Goal: Information Seeking & Learning: Understand process/instructions

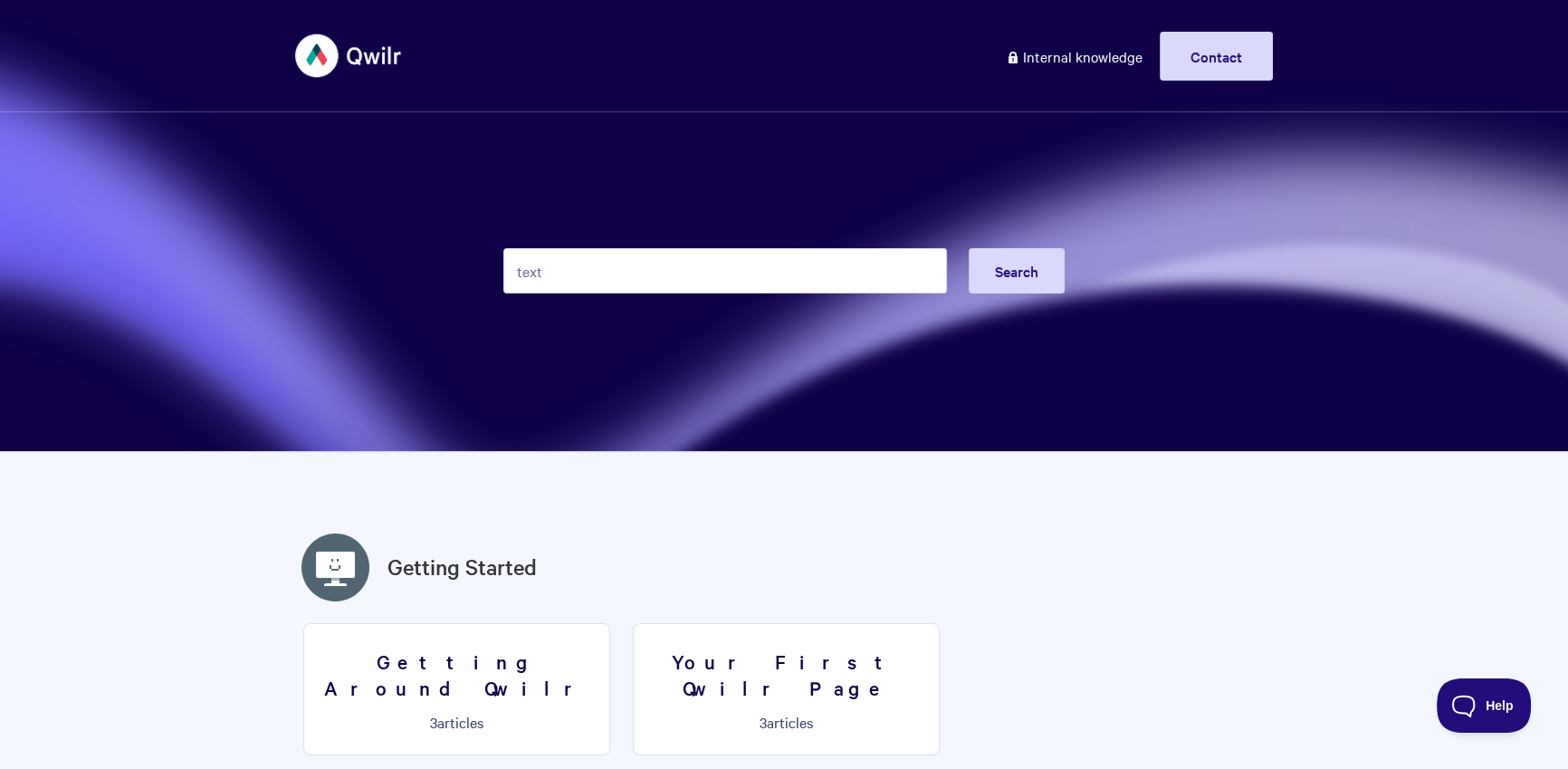
type input "text"
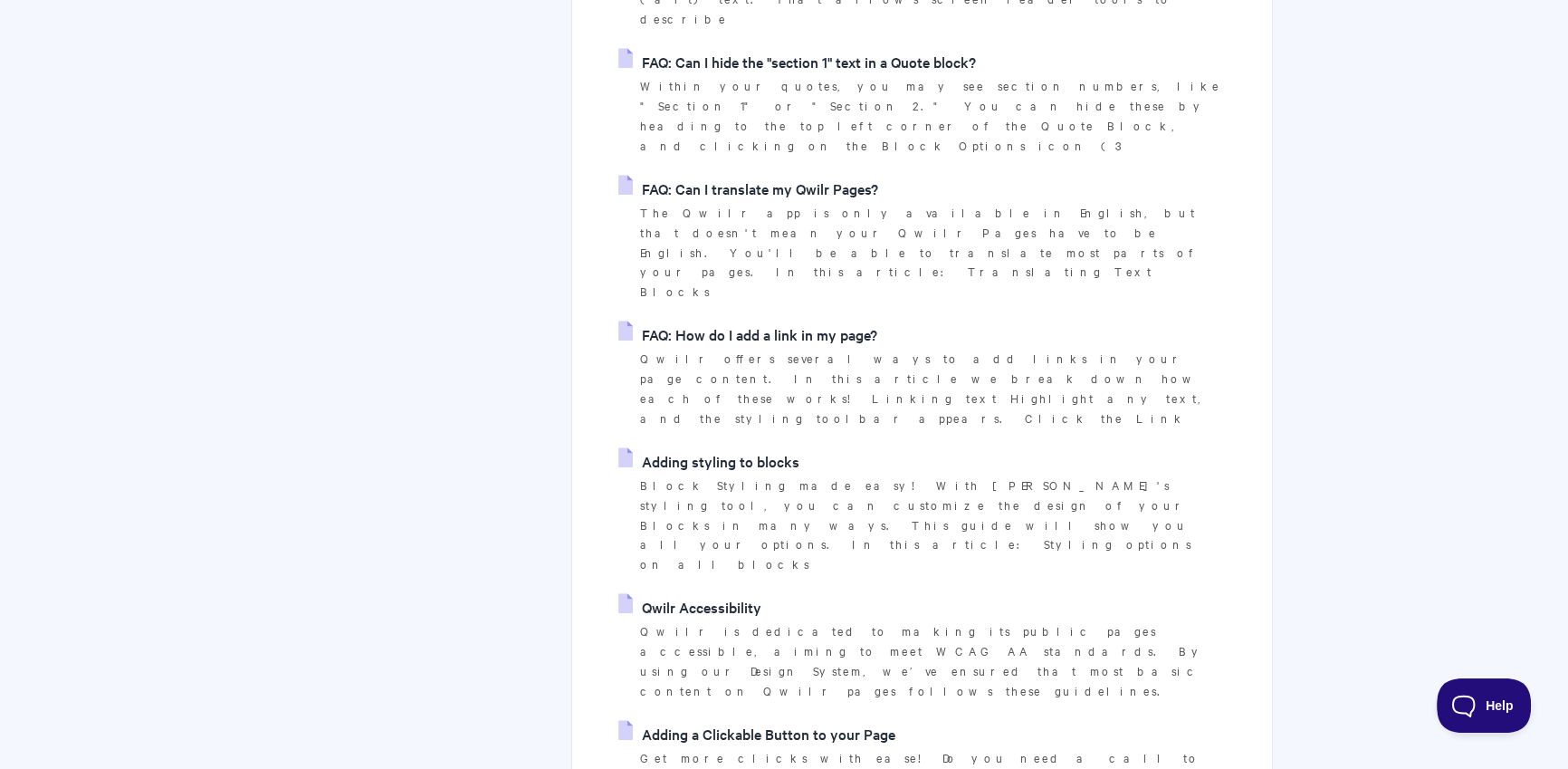
scroll to position [3638, 0]
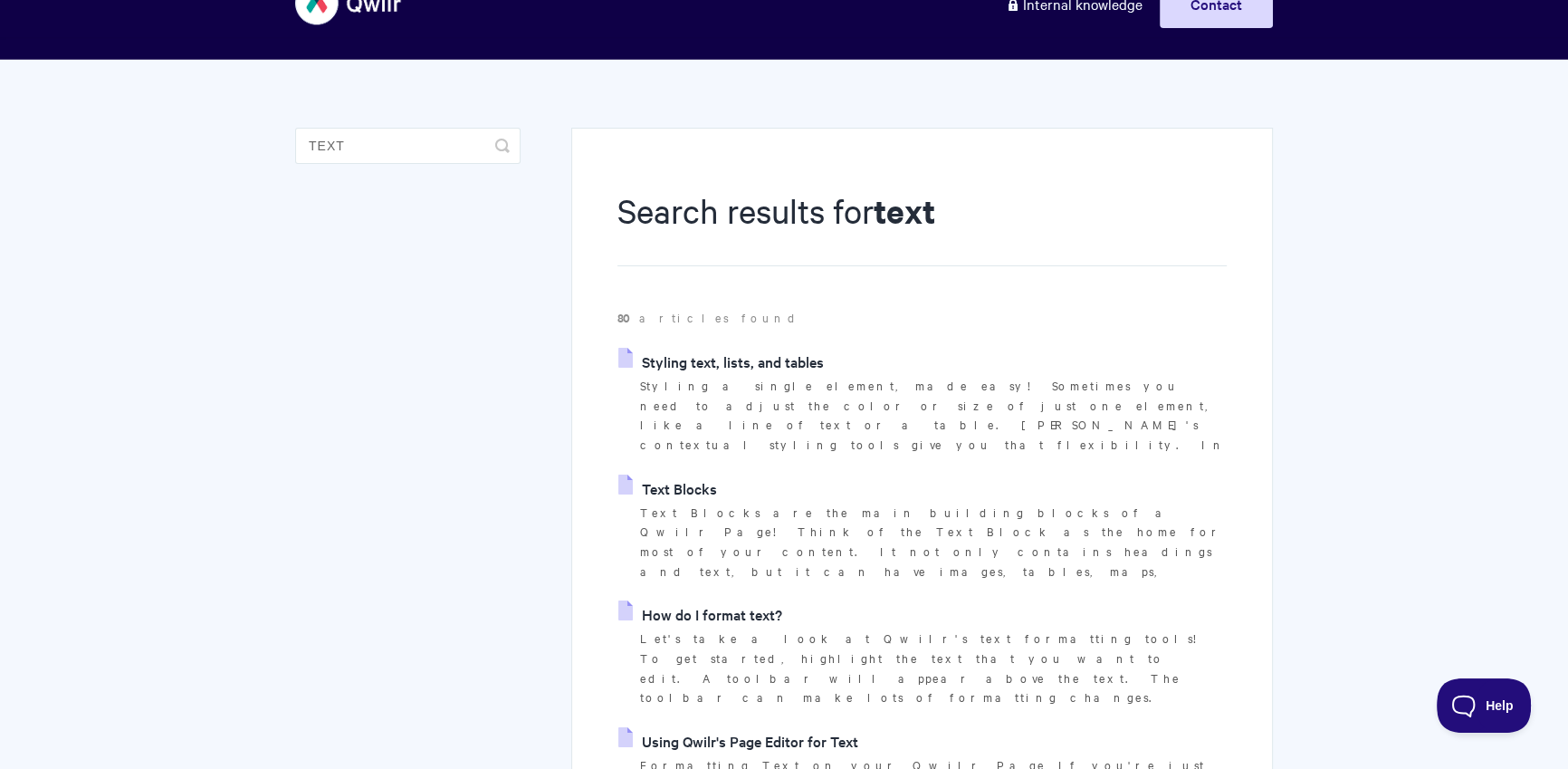
scroll to position [3991, 0]
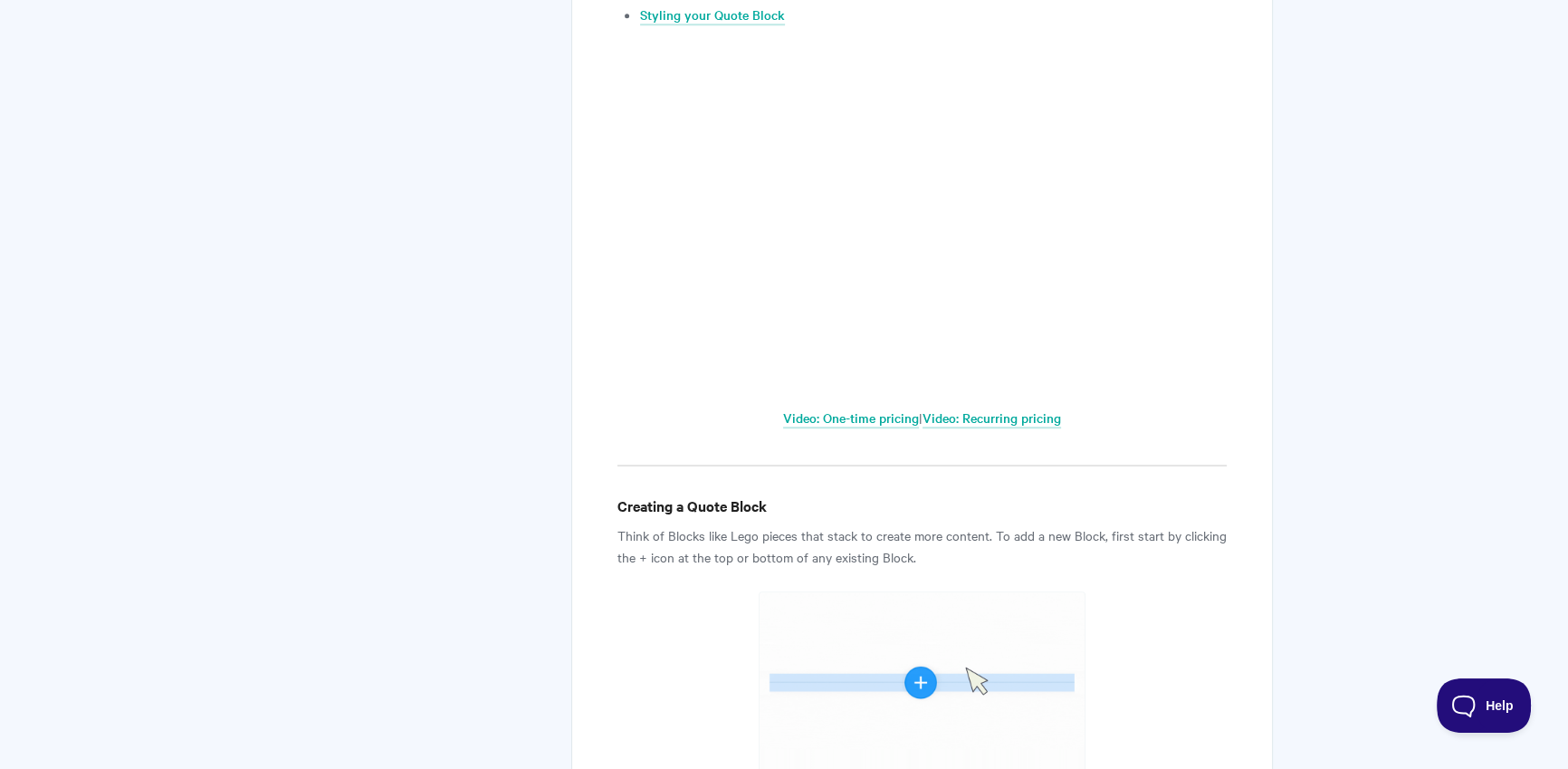
scroll to position [486, 0]
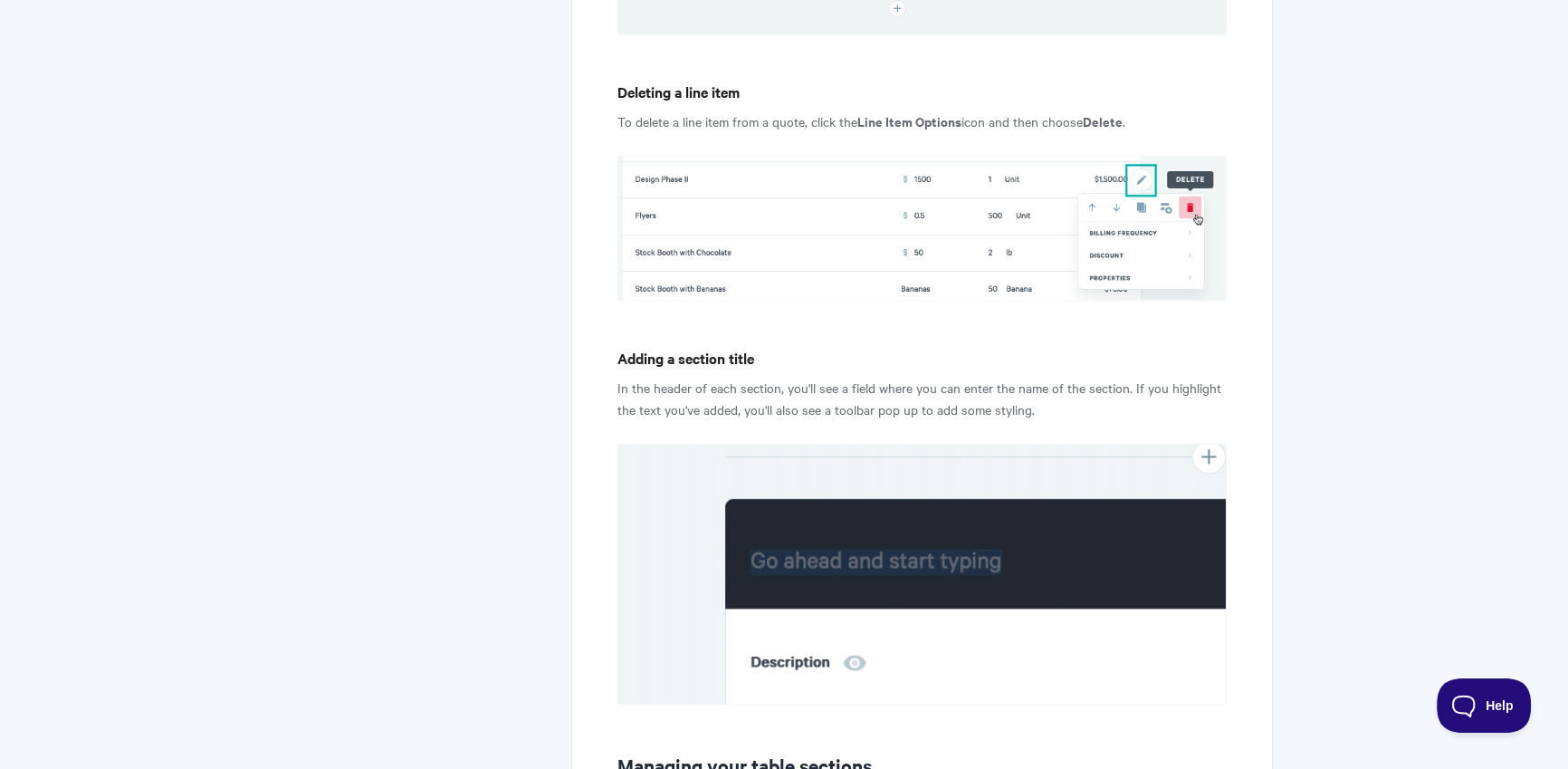
scroll to position [1388, 0]
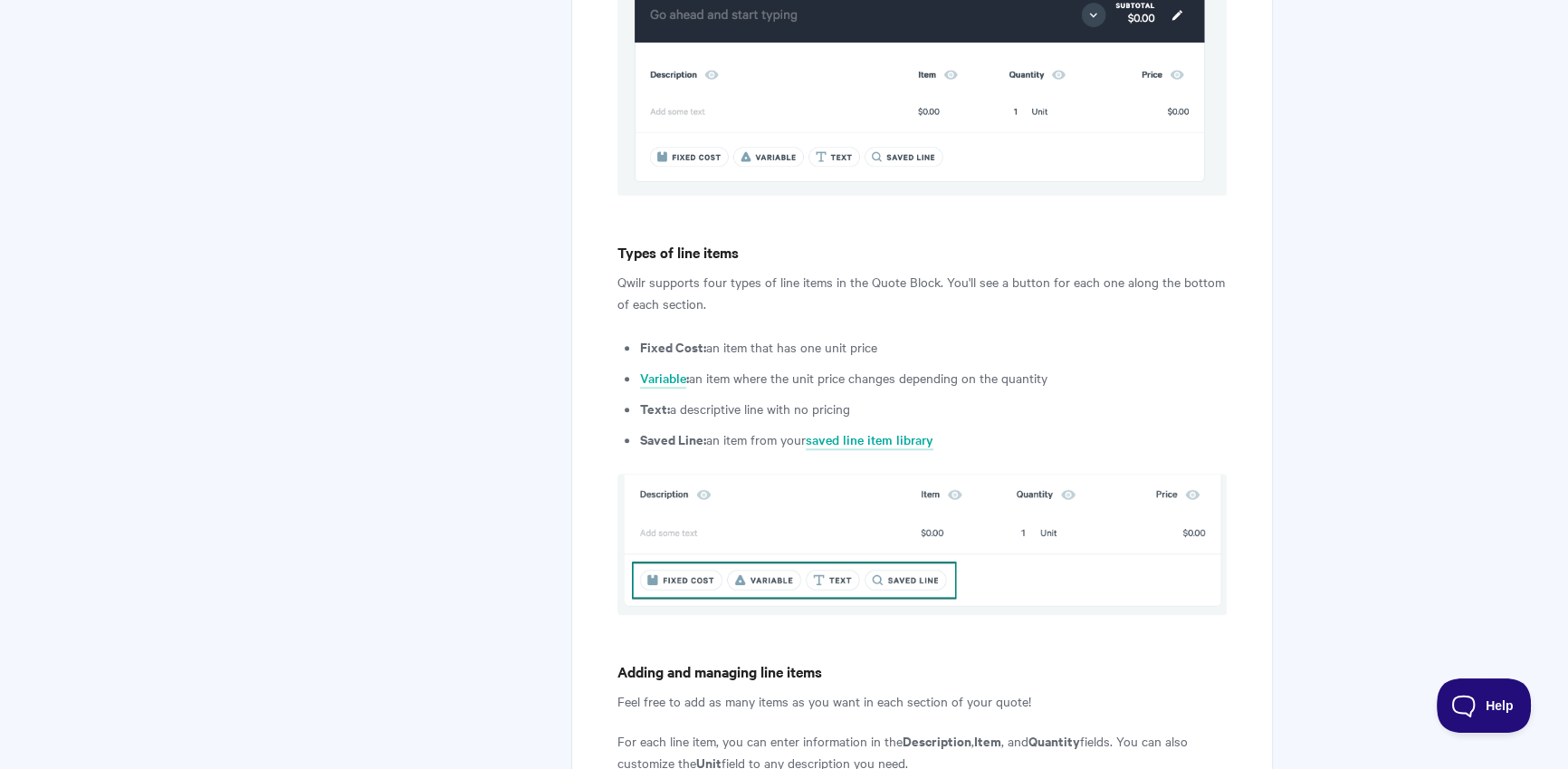
drag, startPoint x: 665, startPoint y: 382, endPoint x: 1029, endPoint y: 380, distance: 364.0
click at [1029, 398] on li "Text: a descriptive line with no pricing" at bounding box center [934, 409] width 587 height 22
